Goal: Task Accomplishment & Management: Use online tool/utility

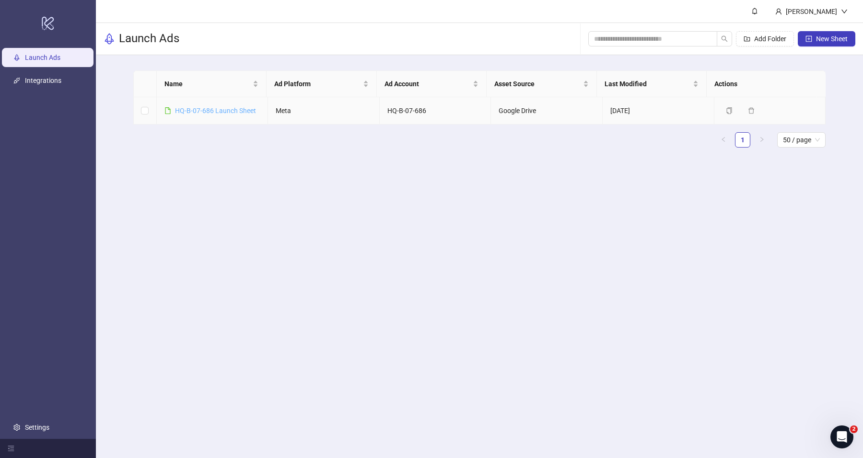
click at [238, 110] on link "HQ-B-07-686 Launch Sheet" at bounding box center [215, 111] width 81 height 8
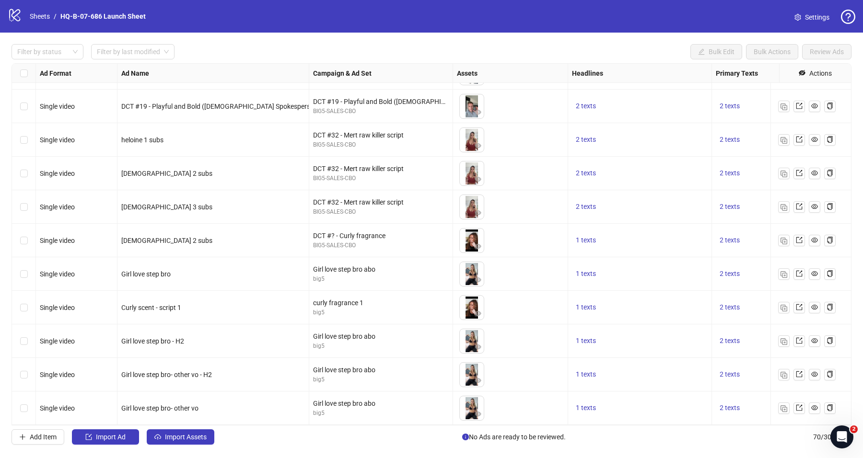
scroll to position [1993, 0]
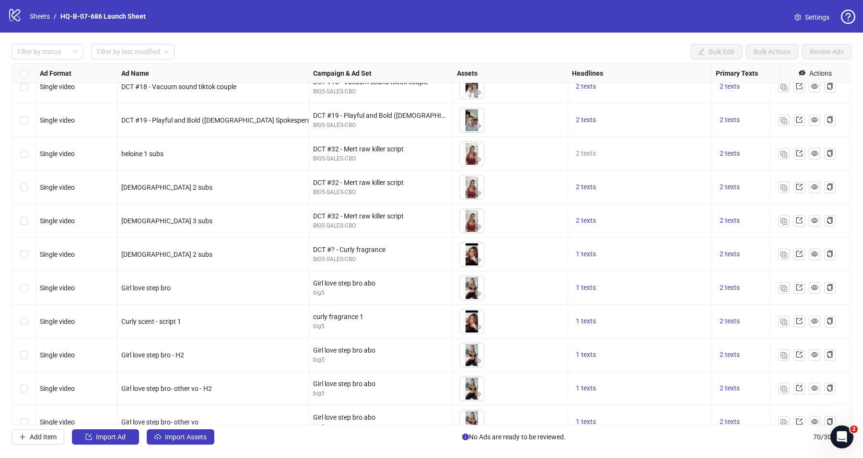
click at [590, 153] on span "2 texts" at bounding box center [586, 154] width 20 height 8
click at [729, 144] on button "button" at bounding box center [734, 146] width 15 height 15
click at [646, 98] on div "2 texts" at bounding box center [640, 87] width 144 height 34
click at [736, 158] on button "2 texts" at bounding box center [730, 154] width 28 height 12
click at [684, 145] on icon "caret-right" at bounding box center [684, 146] width 3 height 5
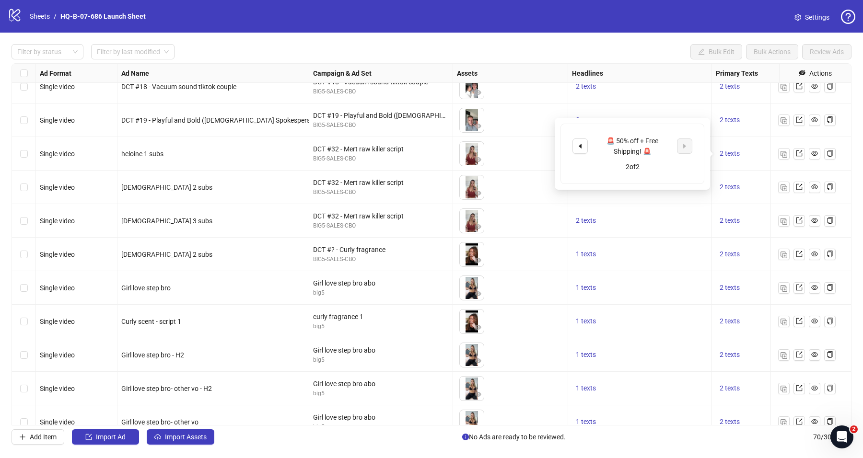
click at [668, 116] on div "2 texts" at bounding box center [640, 121] width 136 height 12
click at [781, 152] on img "button" at bounding box center [784, 154] width 7 height 7
click at [782, 185] on img "button" at bounding box center [784, 188] width 7 height 7
click at [782, 226] on div at bounding box center [807, 221] width 72 height 34
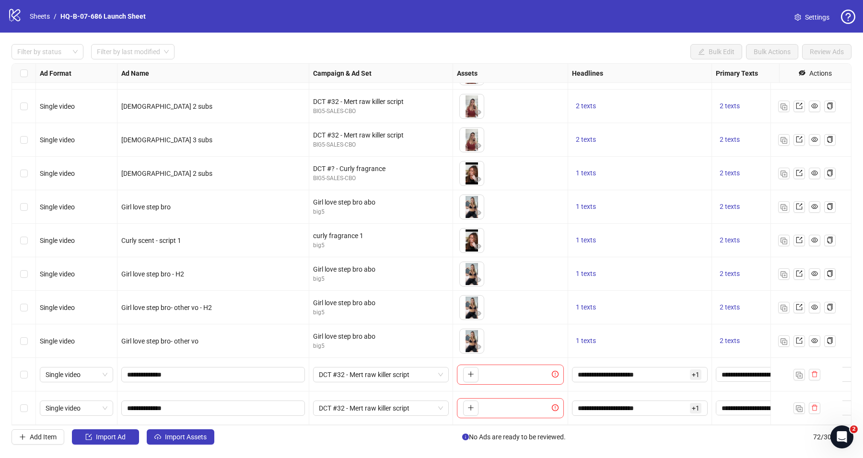
scroll to position [2017, 0]
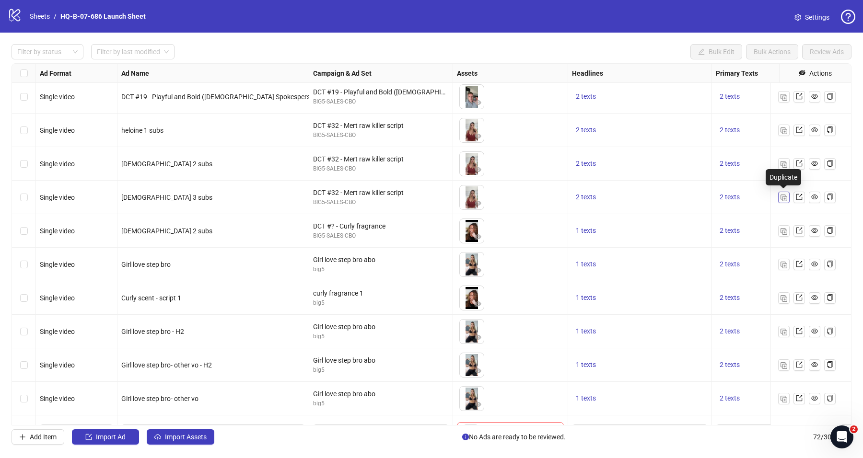
click at [783, 197] on img "button" at bounding box center [784, 198] width 7 height 7
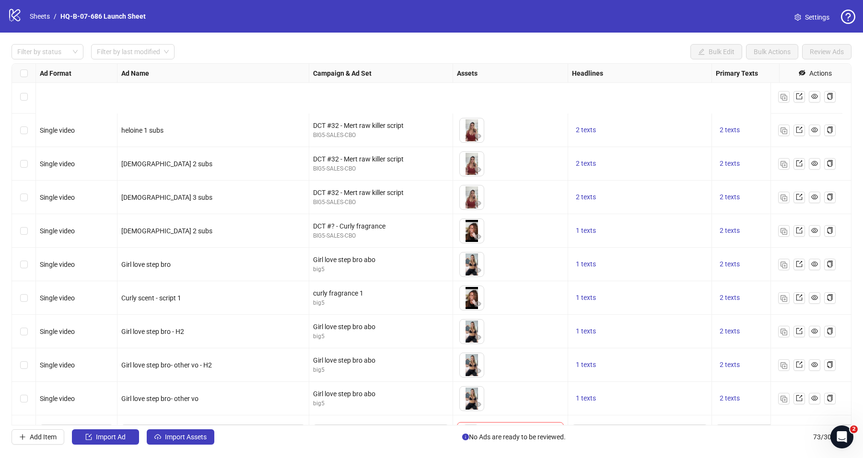
scroll to position [2116, 0]
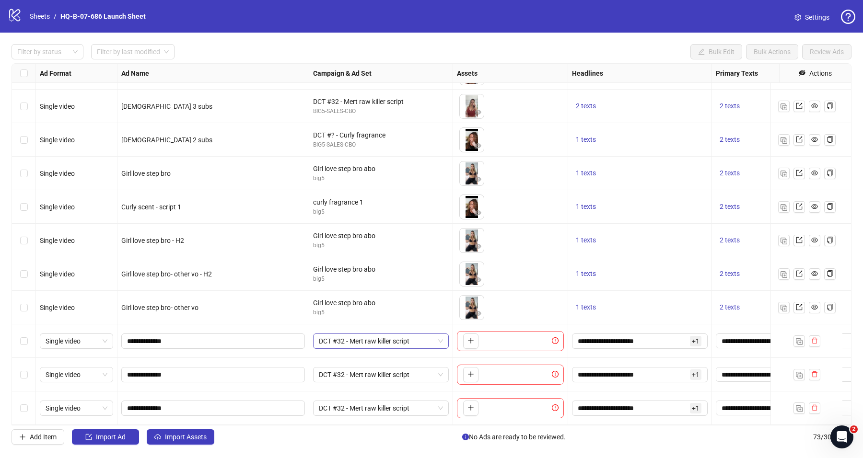
click at [391, 334] on span "DCT #32 - Mert raw killer script" at bounding box center [381, 341] width 124 height 14
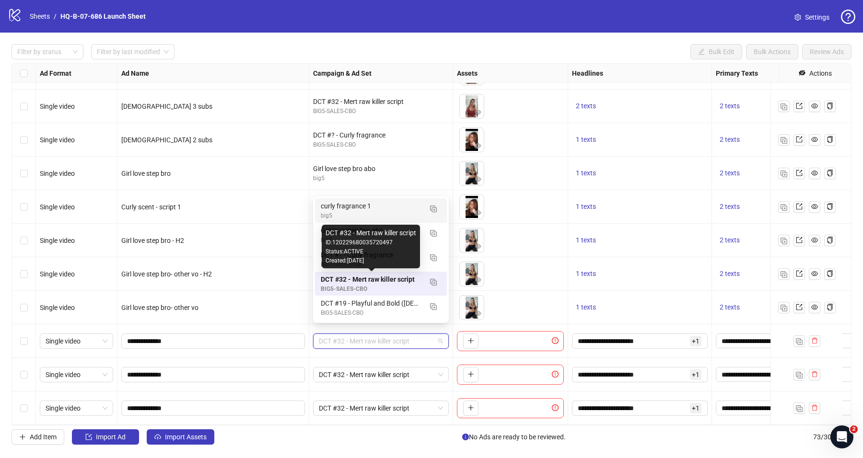
drag, startPoint x: 416, startPoint y: 279, endPoint x: 357, endPoint y: 210, distance: 90.8
click at [357, 210] on div "curly fragrance 1 big5 Girl love step bro abo big5 DCT #? - Curly fragrance BIG…" at bounding box center [381, 284] width 132 height 171
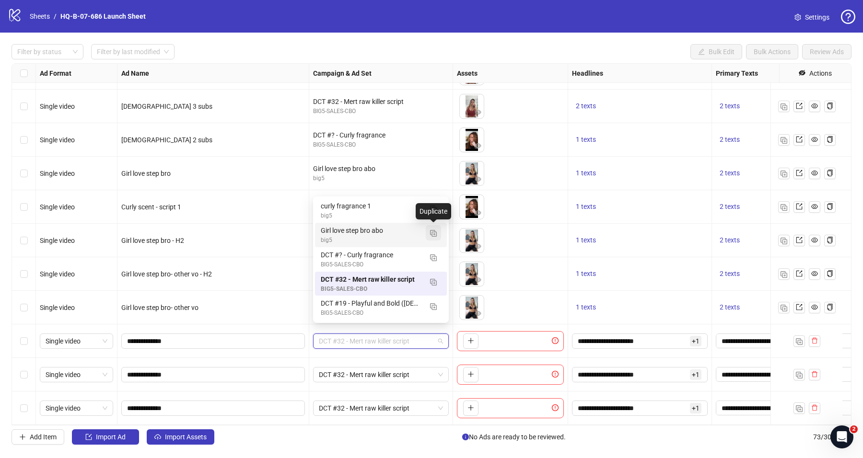
click at [433, 230] on img "button" at bounding box center [433, 233] width 7 height 7
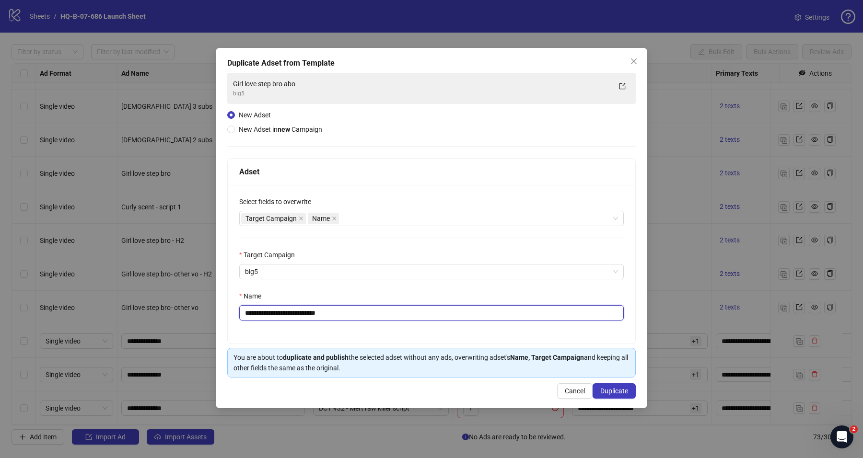
click at [347, 312] on input "**********" at bounding box center [431, 312] width 385 height 15
type input "**********"
click at [606, 384] on button "Duplicate" at bounding box center [614, 391] width 43 height 15
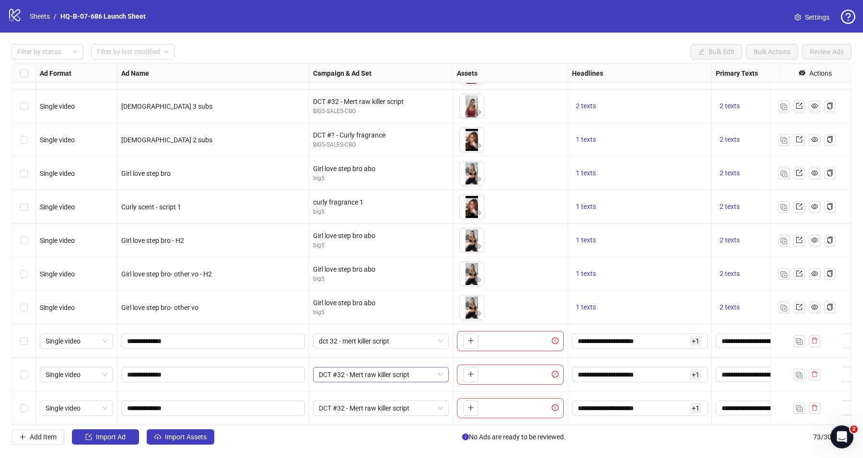
click at [385, 369] on span "DCT #32 - Mert raw killer script" at bounding box center [381, 375] width 124 height 14
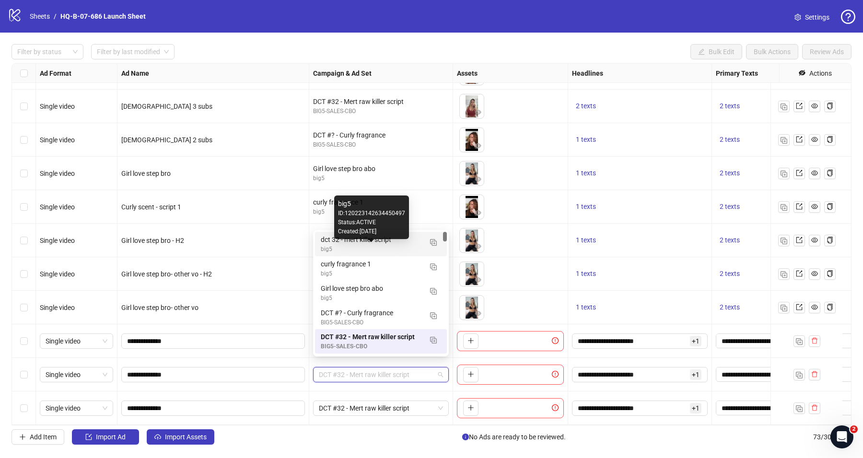
click at [338, 246] on div "big5" at bounding box center [371, 249] width 101 height 9
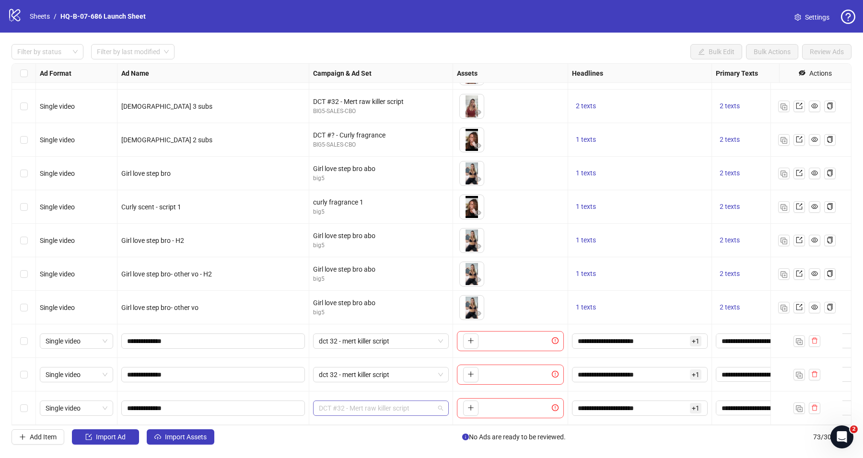
click at [325, 401] on span "DCT #32 - Mert raw killer script" at bounding box center [381, 408] width 124 height 14
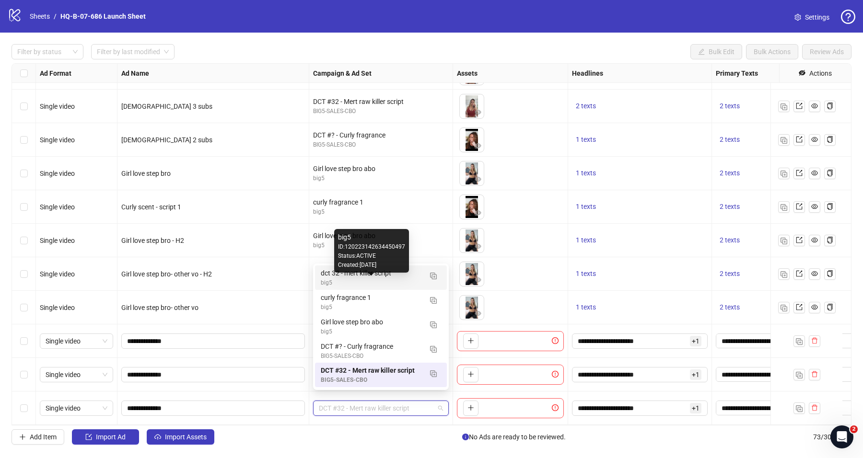
click at [331, 280] on div "big5" at bounding box center [371, 283] width 101 height 9
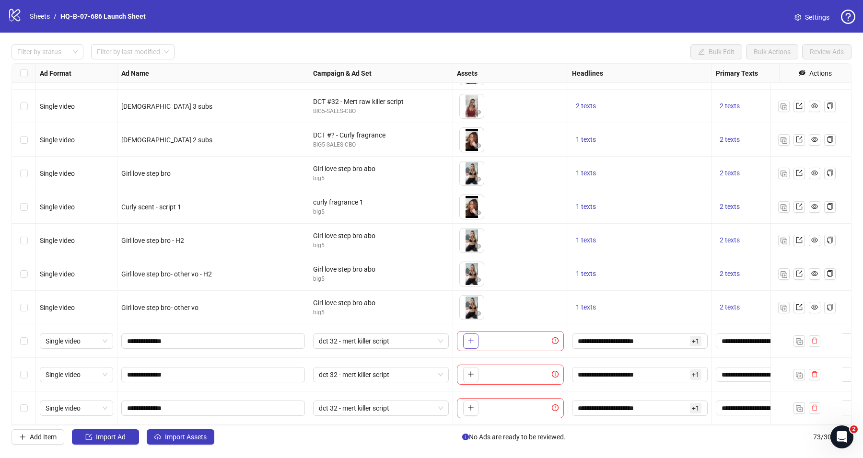
click at [469, 338] on icon "plus" at bounding box center [471, 341] width 7 height 7
click at [469, 371] on span "button" at bounding box center [471, 375] width 7 height 8
click at [468, 405] on icon "plus" at bounding box center [471, 408] width 7 height 7
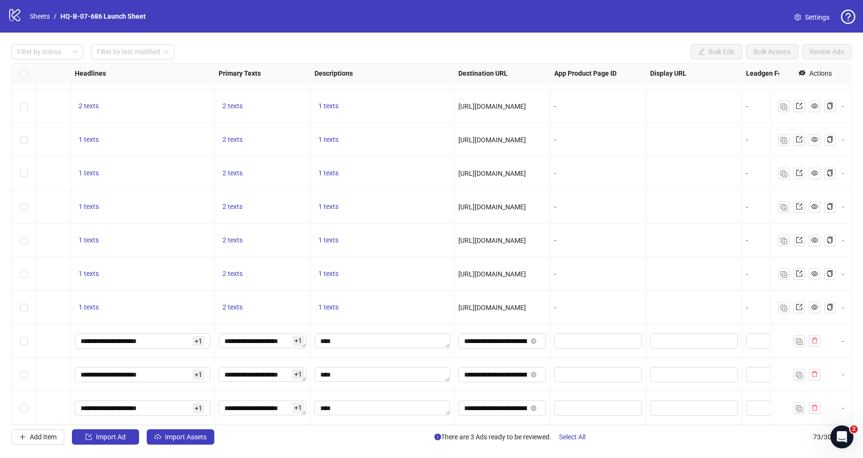
scroll to position [2116, 586]
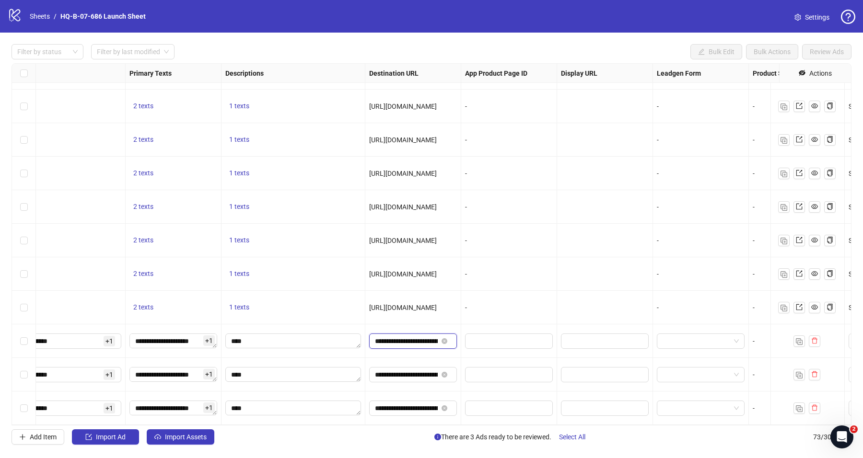
click at [414, 336] on input "**********" at bounding box center [406, 341] width 63 height 11
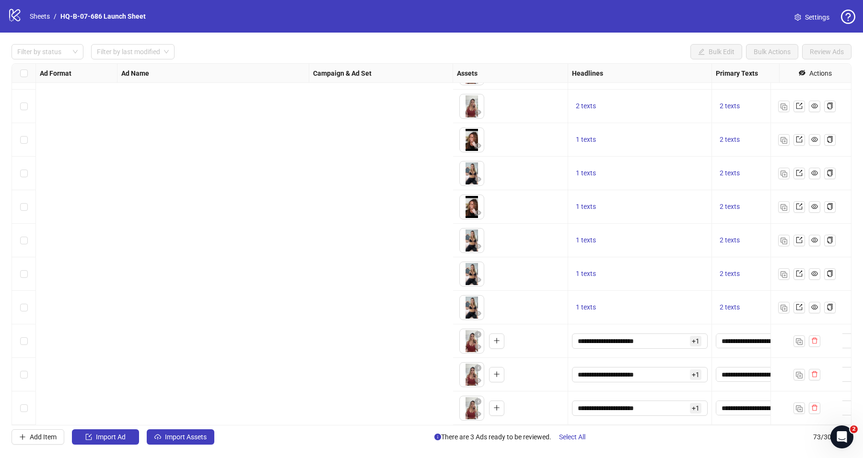
scroll to position [2116, 650]
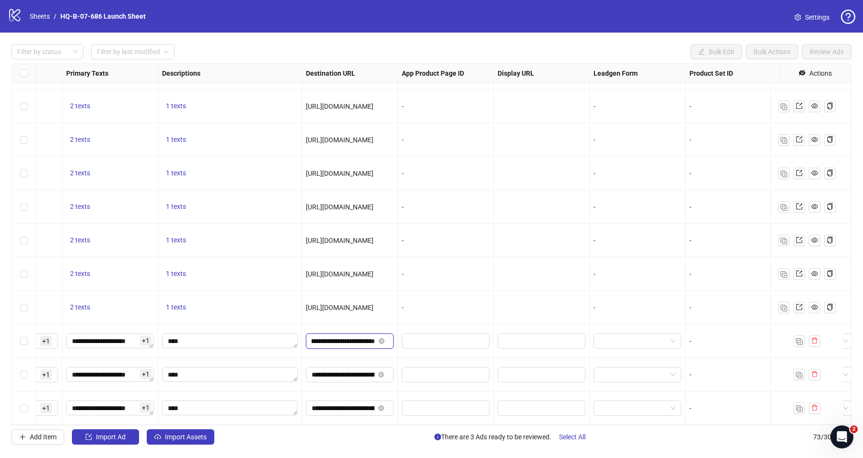
type input "**********"
click at [366, 370] on input "**********" at bounding box center [343, 375] width 63 height 11
type input "**********"
click at [324, 403] on input "**********" at bounding box center [343, 408] width 63 height 11
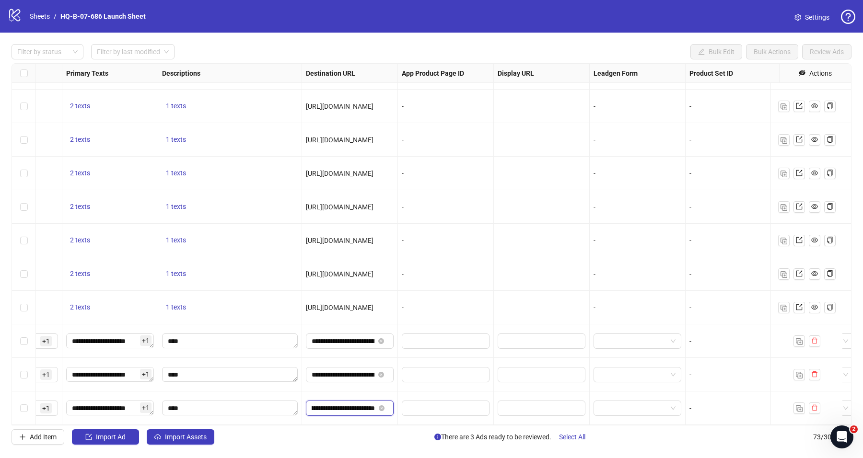
type input "**********"
click at [266, 380] on div at bounding box center [230, 375] width 144 height 34
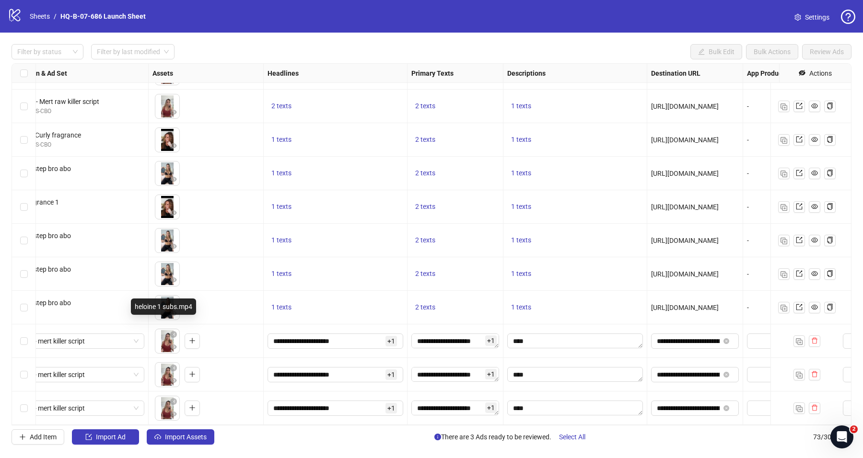
scroll to position [2116, 307]
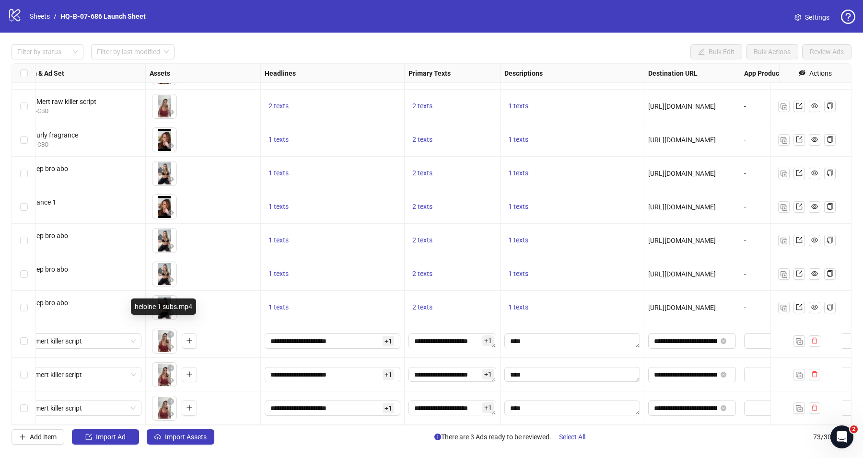
click at [560, 331] on div "Ad Format Ad Name Campaign & Ad Set Assets Headlines Primary Texts Descriptions…" at bounding box center [432, 244] width 840 height 363
click at [559, 334] on textarea "Edit values" at bounding box center [572, 341] width 136 height 15
click at [559, 316] on div "1 texts" at bounding box center [573, 308] width 144 height 34
click at [535, 367] on textarea "Edit values" at bounding box center [572, 374] width 136 height 15
click at [534, 358] on div at bounding box center [573, 375] width 144 height 34
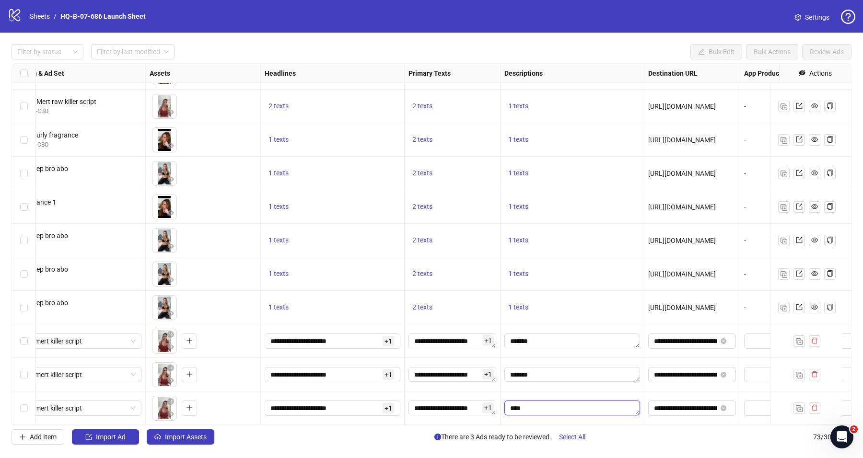
click at [523, 401] on textarea "Edit values" at bounding box center [572, 408] width 136 height 15
click at [501, 392] on div at bounding box center [573, 409] width 144 height 34
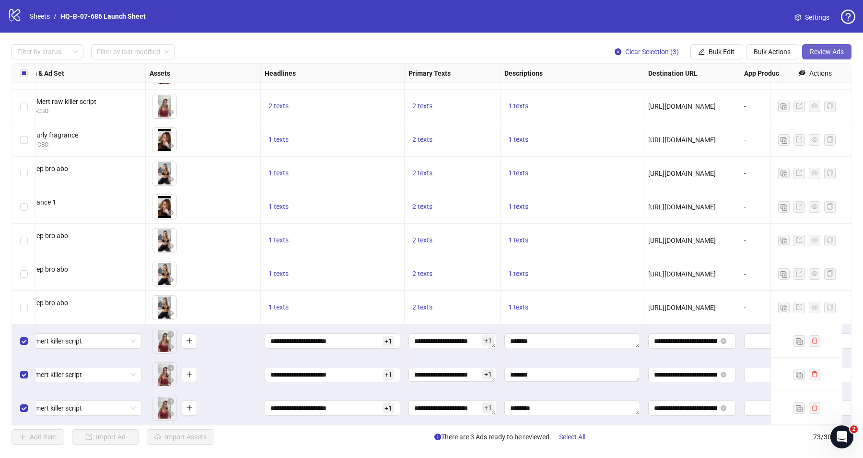
click at [843, 50] on span "Review Ads" at bounding box center [827, 52] width 34 height 8
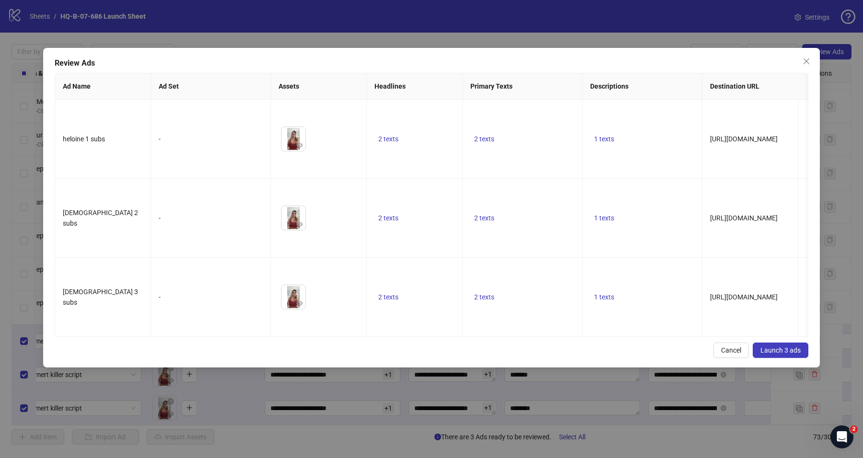
click at [769, 343] on button "Launch 3 ads" at bounding box center [781, 350] width 56 height 15
